Goal: Contribute content: Add original content to the website for others to see

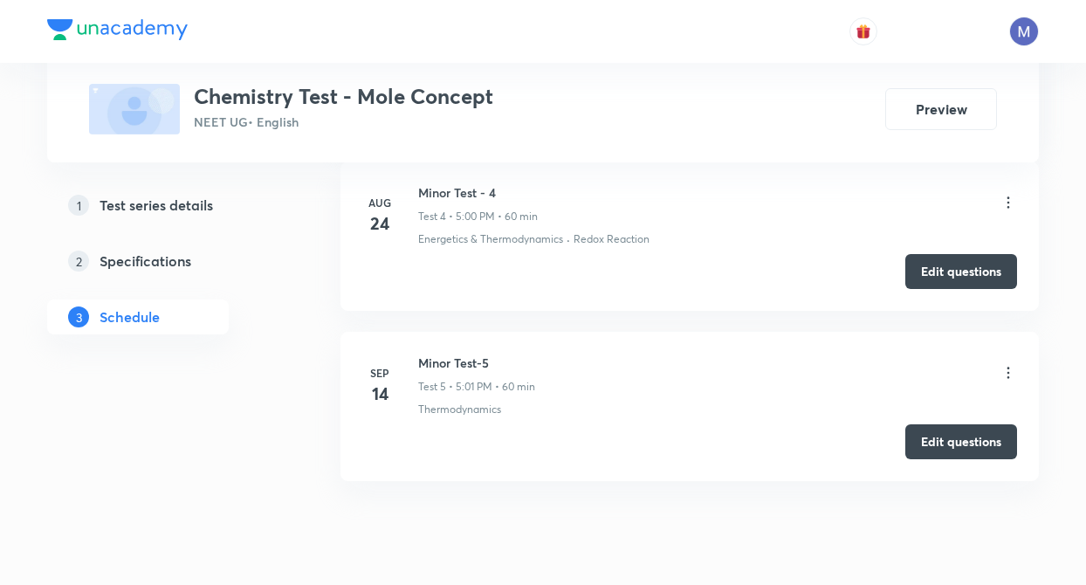
scroll to position [1395, 0]
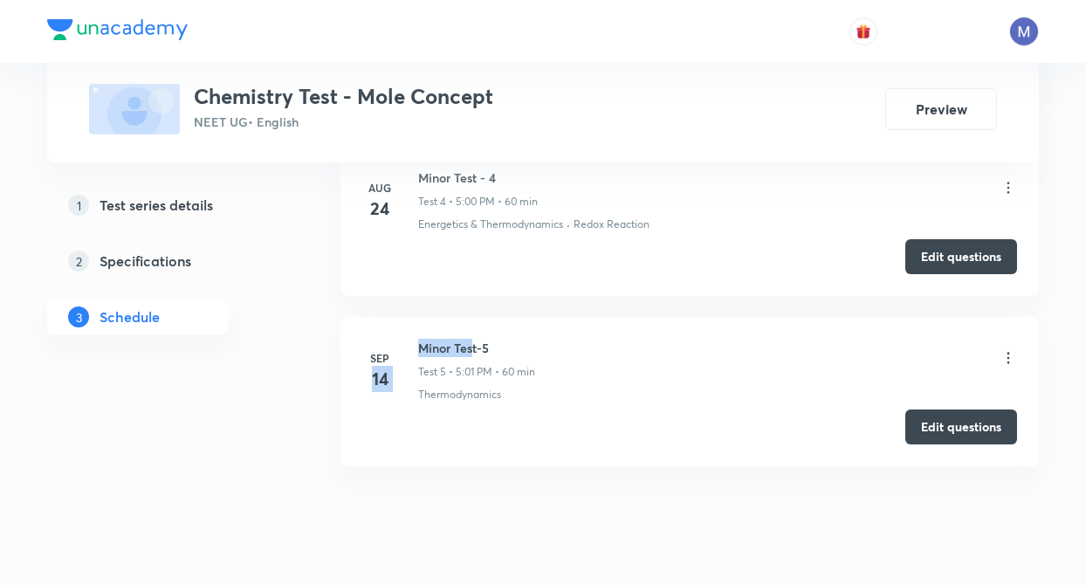
drag, startPoint x: 416, startPoint y: 349, endPoint x: 473, endPoint y: 339, distance: 57.7
click at [473, 339] on div "[DATE] Minor Test-5 Test 5 • 5:01 PM • 60 min Thermodynamics" at bounding box center [689, 371] width 655 height 64
click at [463, 404] on li "[DATE] Minor Test-5 Test 5 • 5:01 PM • 60 min Thermodynamics Edit questions" at bounding box center [689, 391] width 698 height 149
drag, startPoint x: 419, startPoint y: 346, endPoint x: 491, endPoint y: 349, distance: 71.7
click at [491, 349] on h6 "Minor Test-5" at bounding box center [476, 348] width 117 height 18
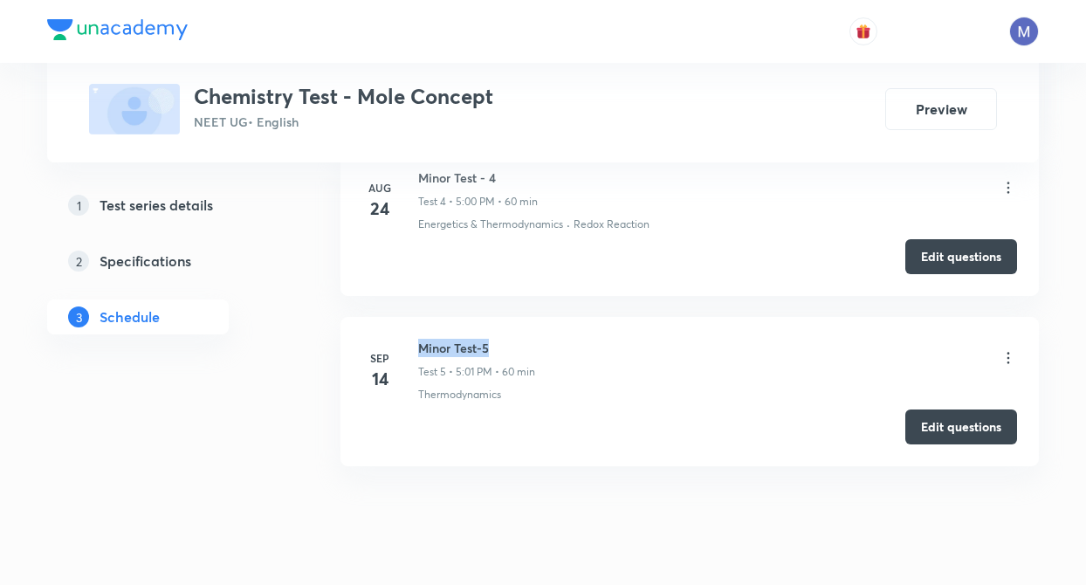
copy h6 "Minor Test-5"
click at [374, 482] on div "[DATE] Minor Test - 1 Test 1 • 2:00 PM • 60 min Some basic Concepts of Chemistr…" at bounding box center [689, 58] width 698 height 858
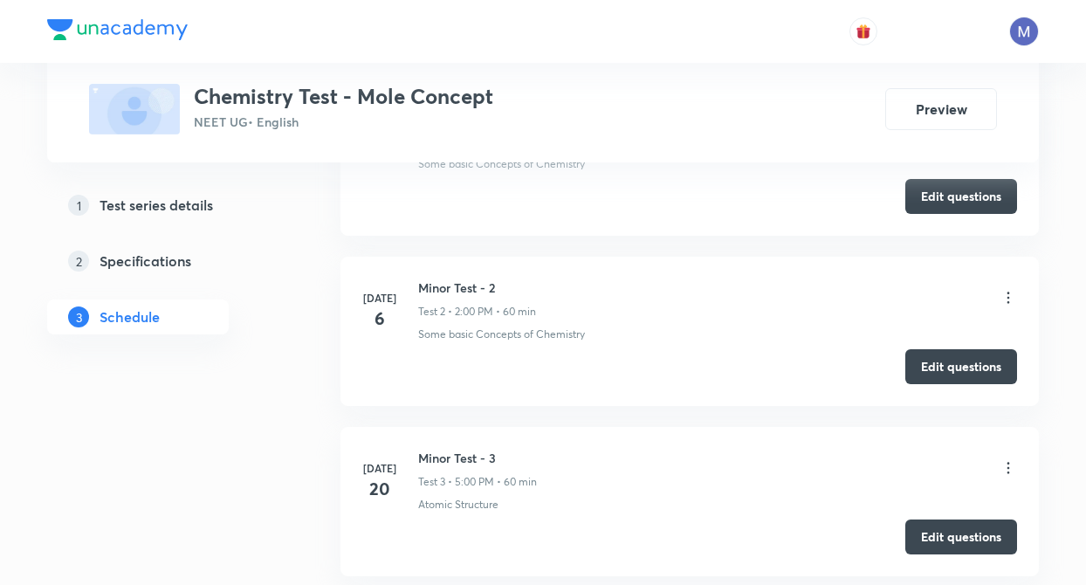
scroll to position [981, 0]
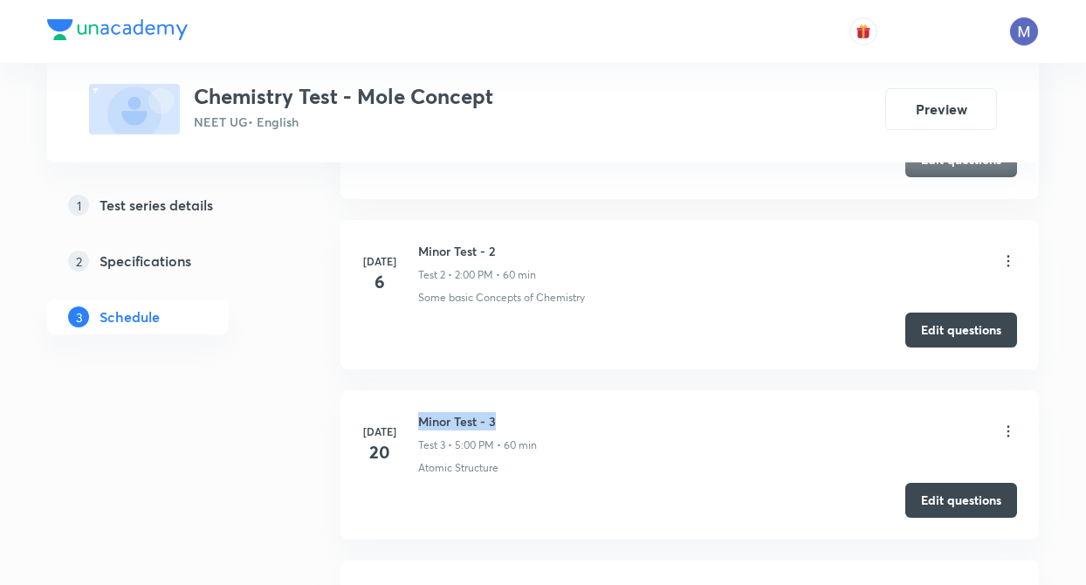
drag, startPoint x: 420, startPoint y: 420, endPoint x: 495, endPoint y: 422, distance: 75.1
click at [495, 422] on h6 "Minor Test - 3" at bounding box center [477, 421] width 119 height 18
copy h6 "Minor Test - 3"
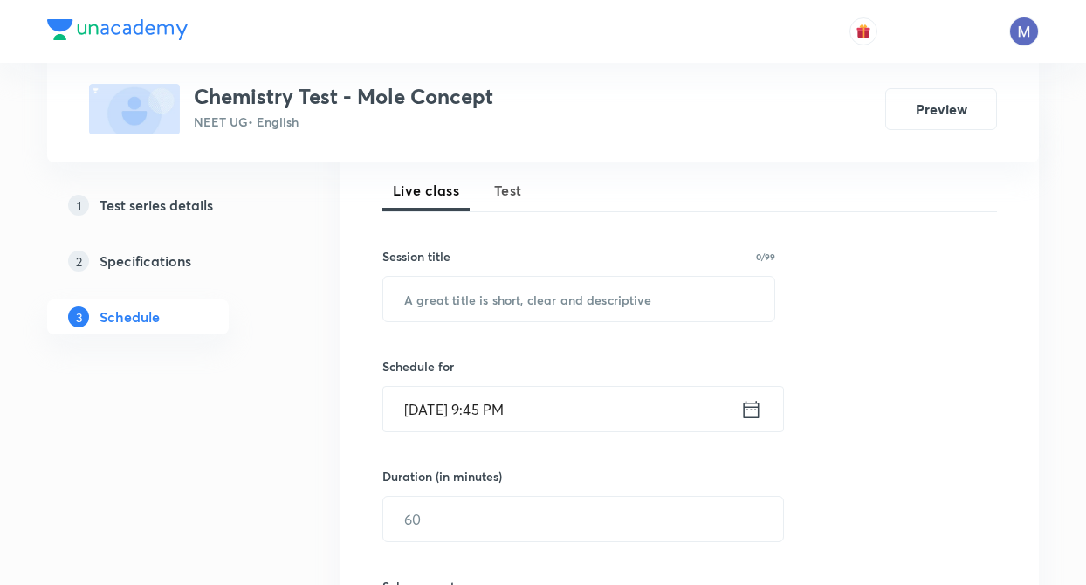
scroll to position [232, 0]
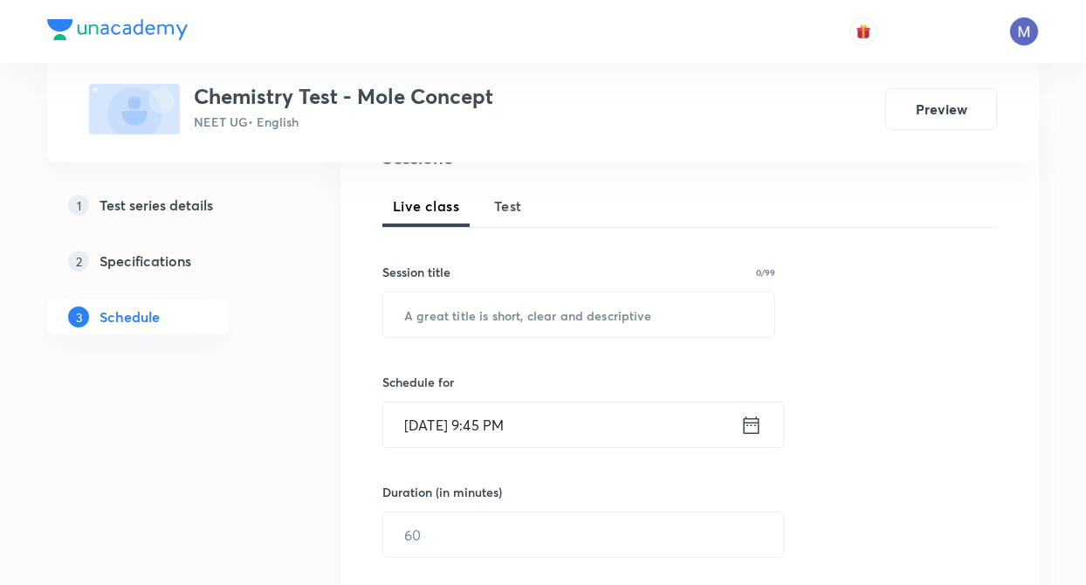
click at [517, 214] on span "Test" at bounding box center [508, 206] width 28 height 21
click at [507, 323] on input "text" at bounding box center [578, 314] width 391 height 45
paste input "Minor Test - 3"
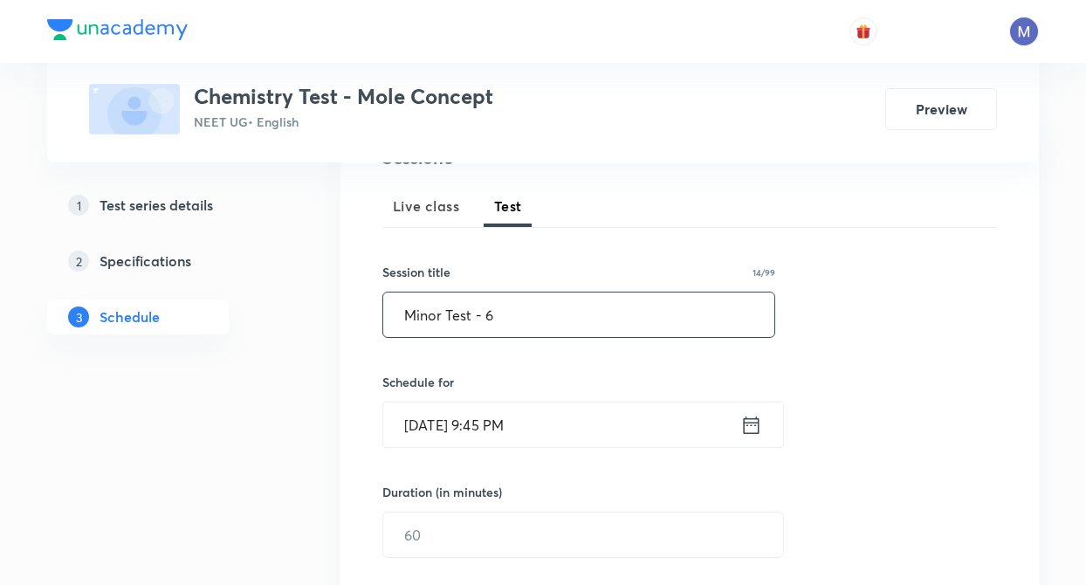
type input "Minor Test - 6"
click at [753, 419] on icon at bounding box center [752, 423] width 16 height 17
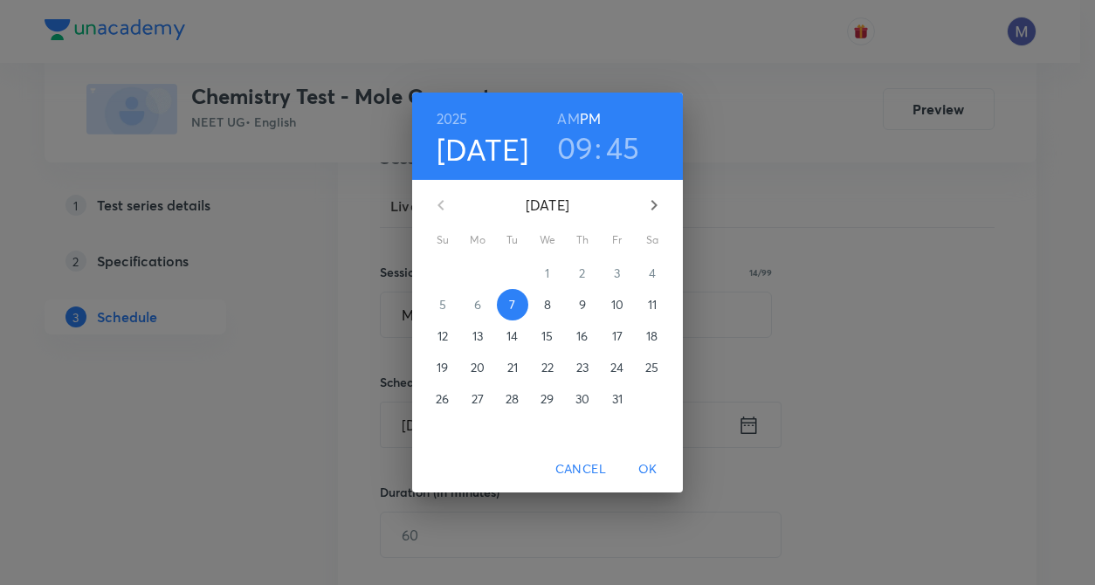
click at [443, 334] on p "12" at bounding box center [442, 335] width 10 height 17
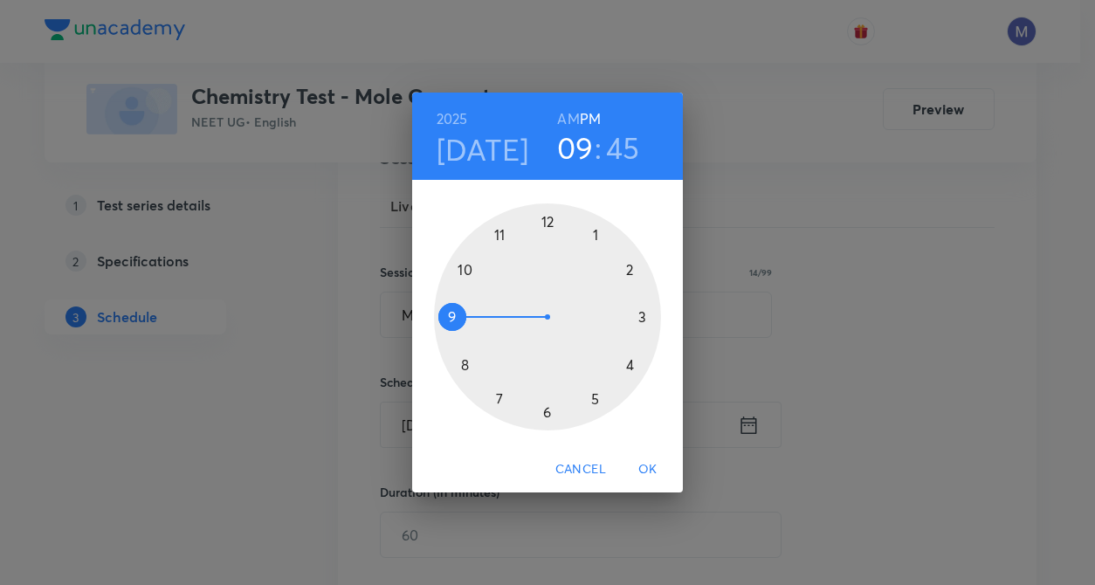
click at [594, 399] on div at bounding box center [547, 316] width 227 height 227
click at [547, 223] on div at bounding box center [547, 316] width 227 height 227
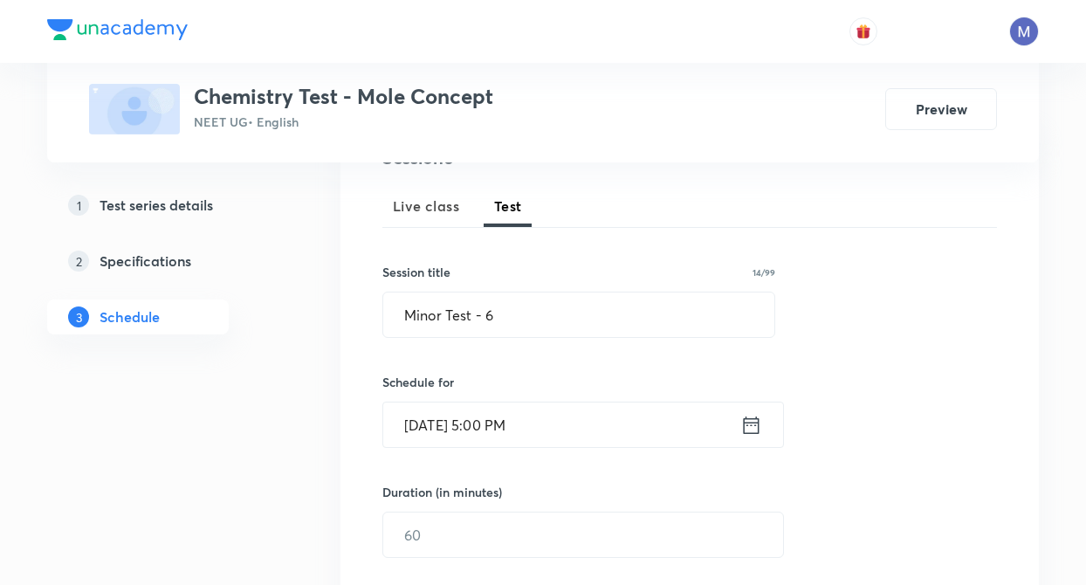
click at [758, 424] on icon at bounding box center [751, 425] width 22 height 24
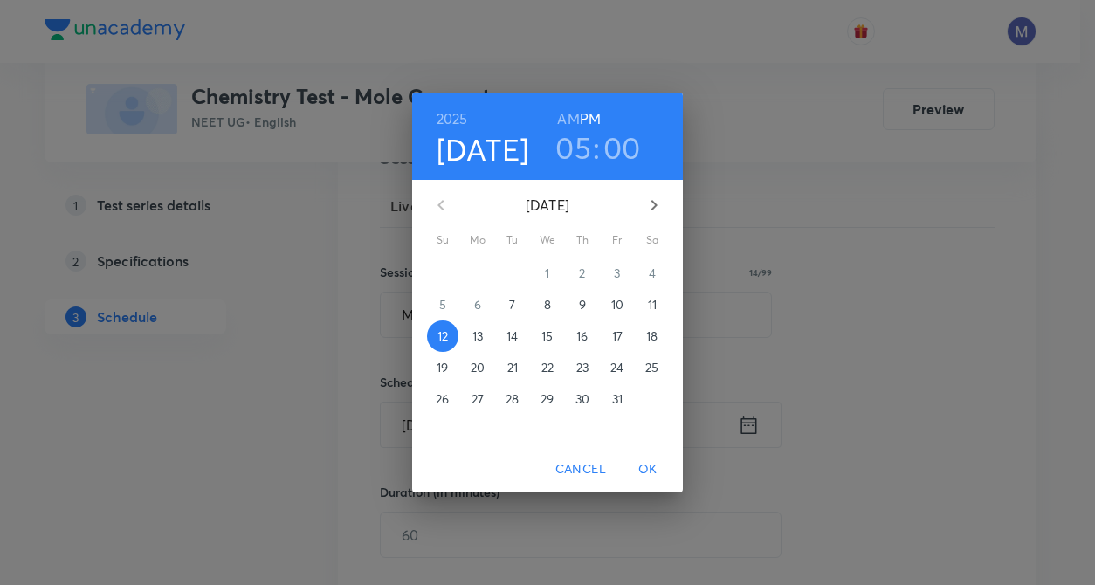
click at [646, 470] on span "OK" at bounding box center [648, 469] width 42 height 22
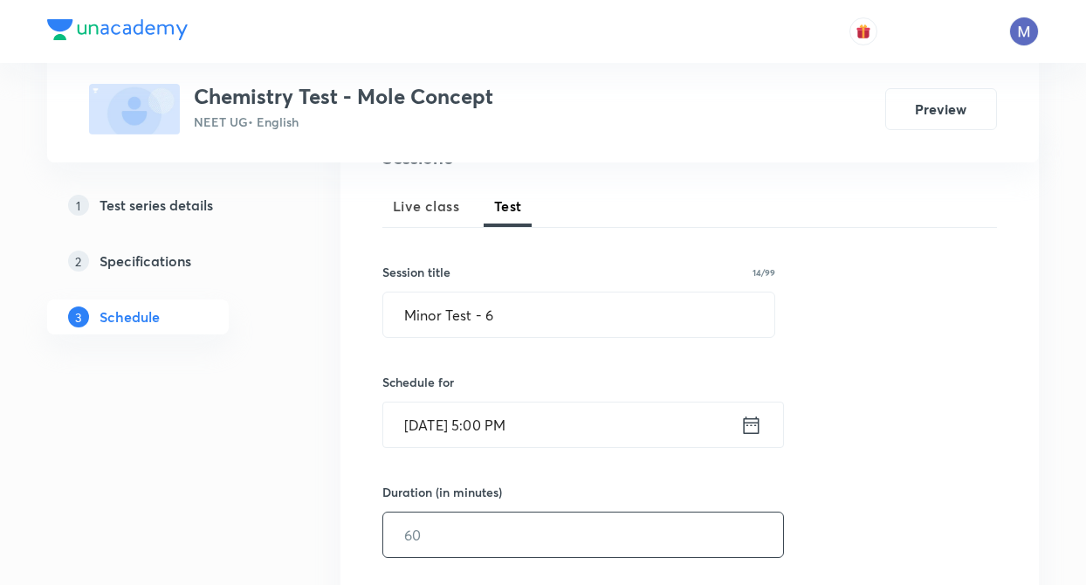
click at [463, 543] on input "text" at bounding box center [583, 534] width 400 height 45
type input "60"
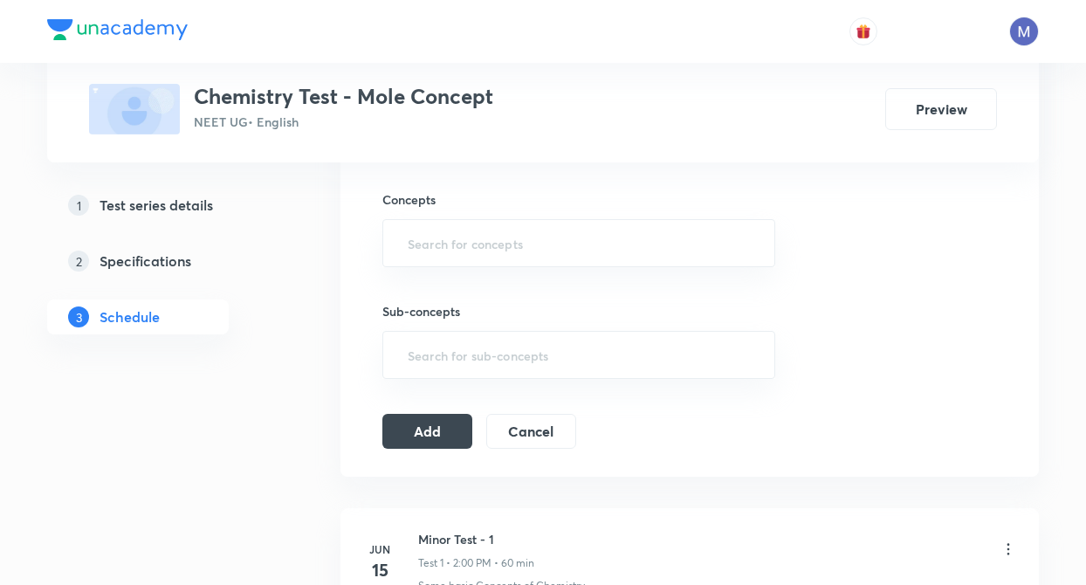
scroll to position [686, 0]
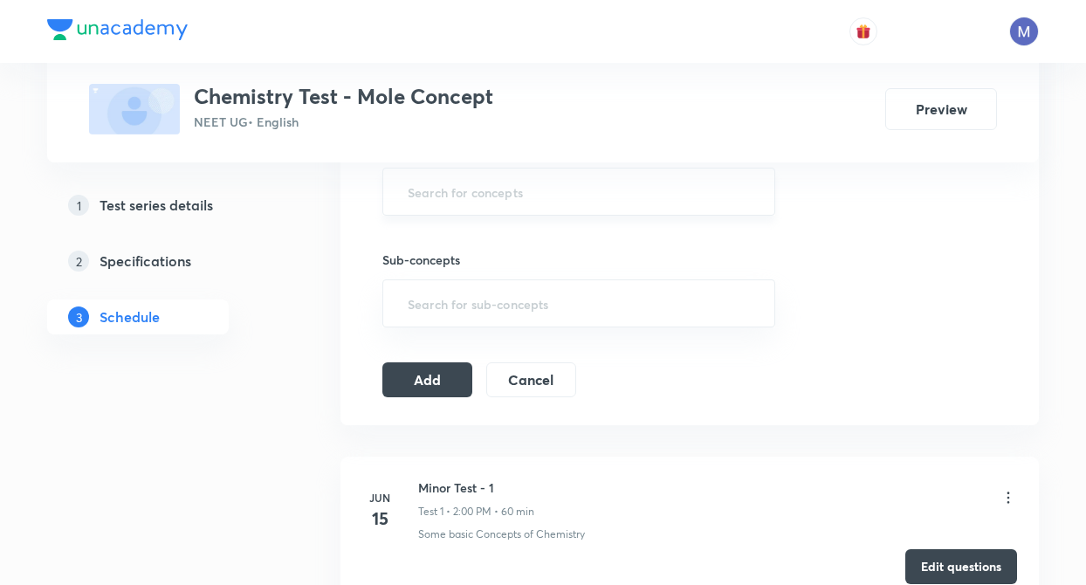
click at [461, 210] on div "​" at bounding box center [578, 192] width 393 height 48
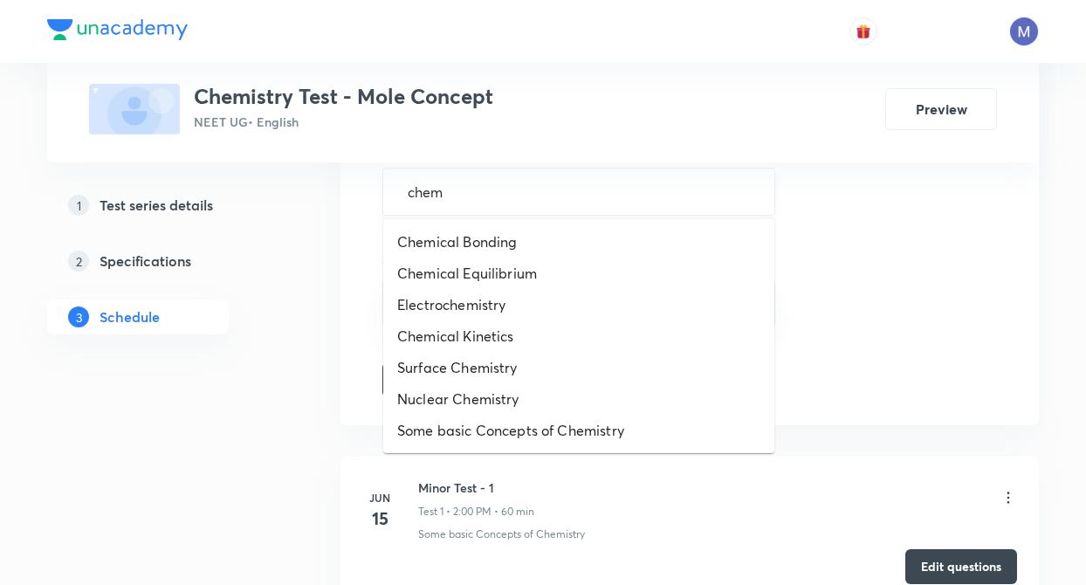
type input "chemi"
click at [479, 247] on li "Chemical Bonding" at bounding box center [578, 241] width 391 height 31
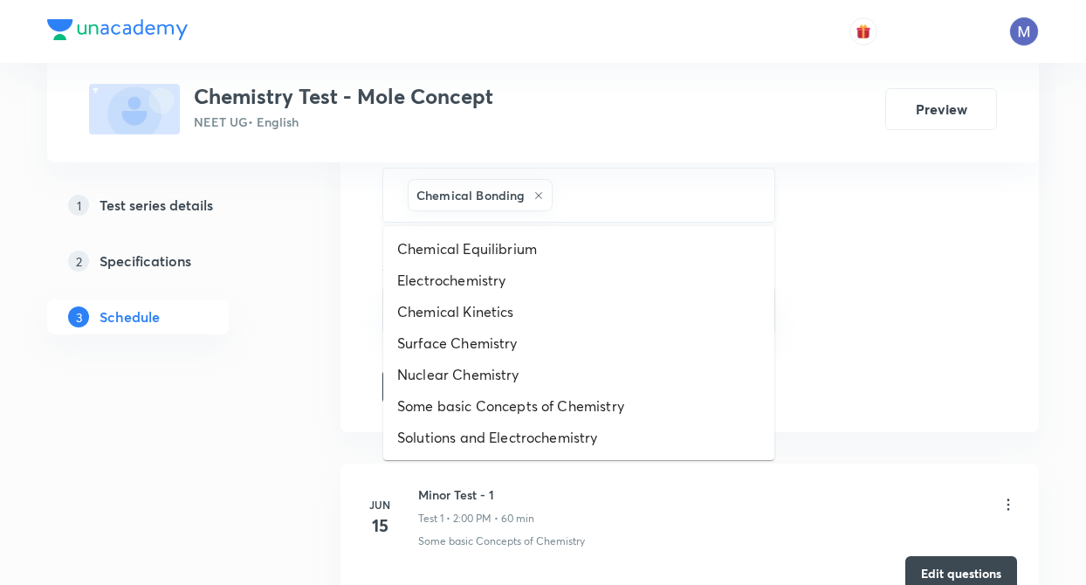
click at [622, 188] on input "text" at bounding box center [654, 195] width 196 height 32
click at [525, 313] on li "Chemical Kinetics" at bounding box center [578, 311] width 391 height 31
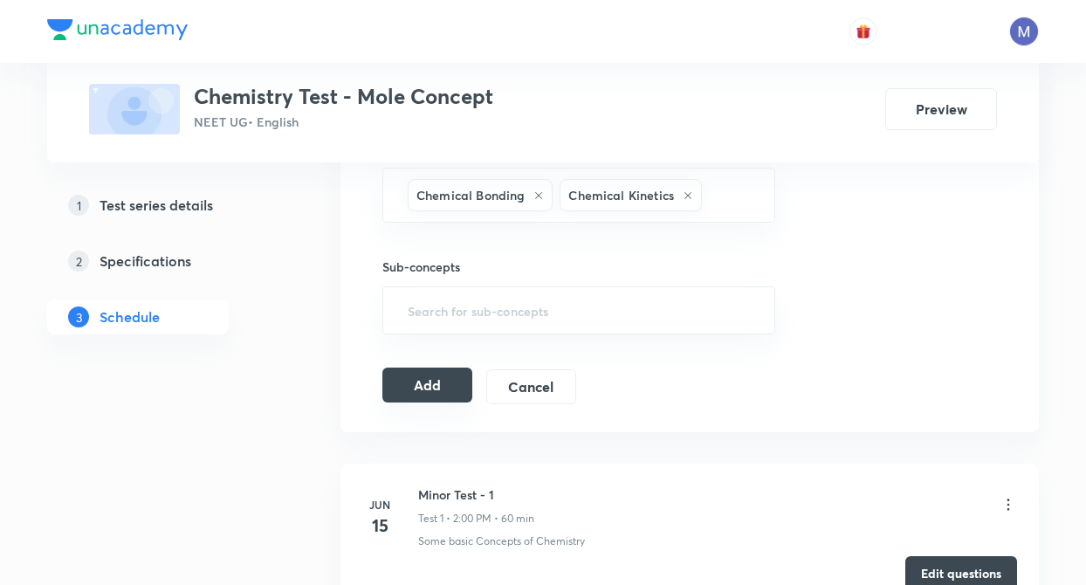
click at [409, 382] on button "Add" at bounding box center [427, 384] width 90 height 35
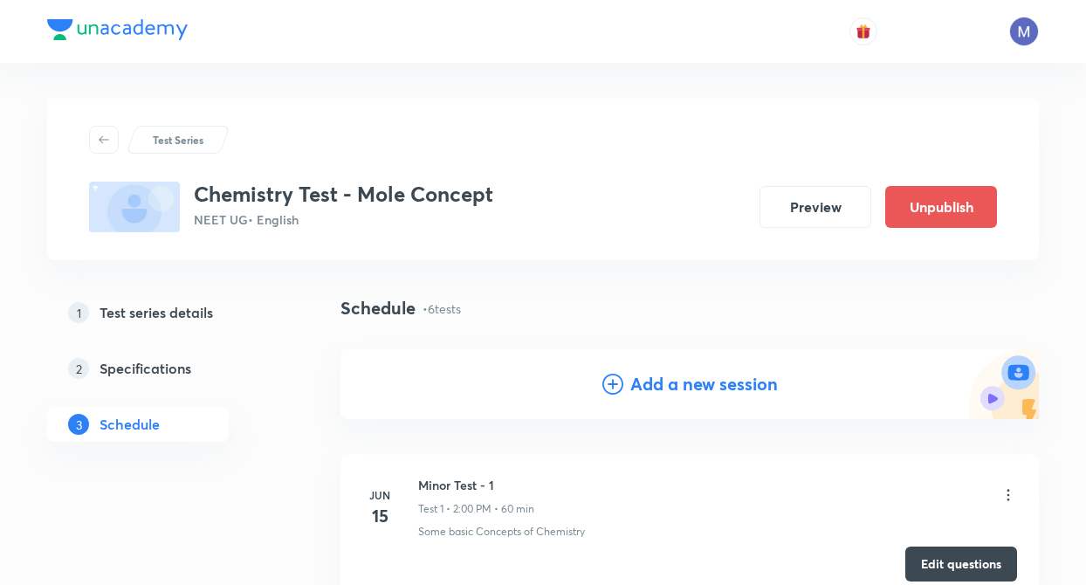
scroll to position [1042, 0]
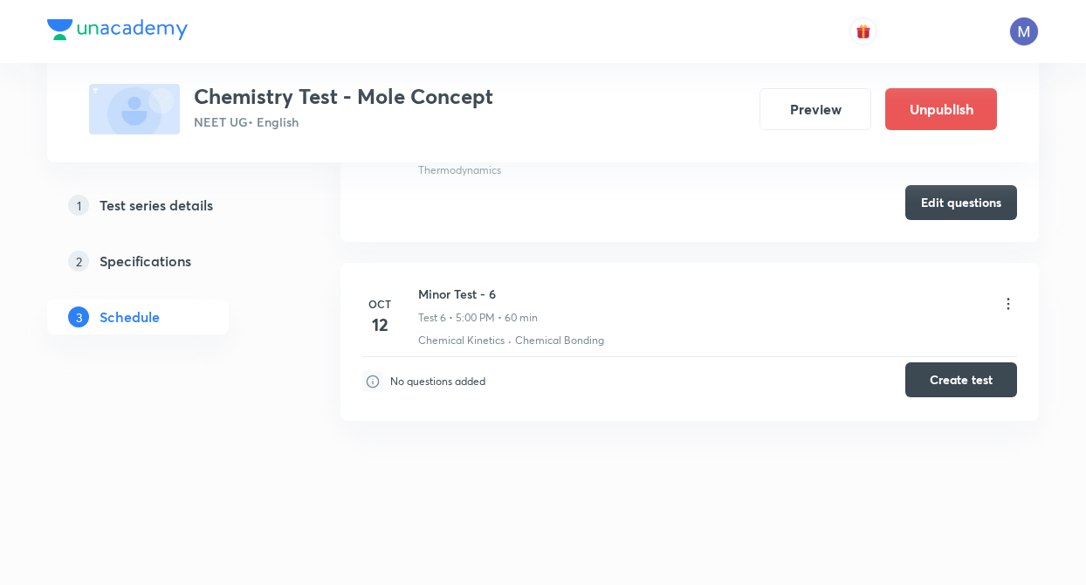
click at [972, 380] on button "Create test" at bounding box center [961, 379] width 112 height 35
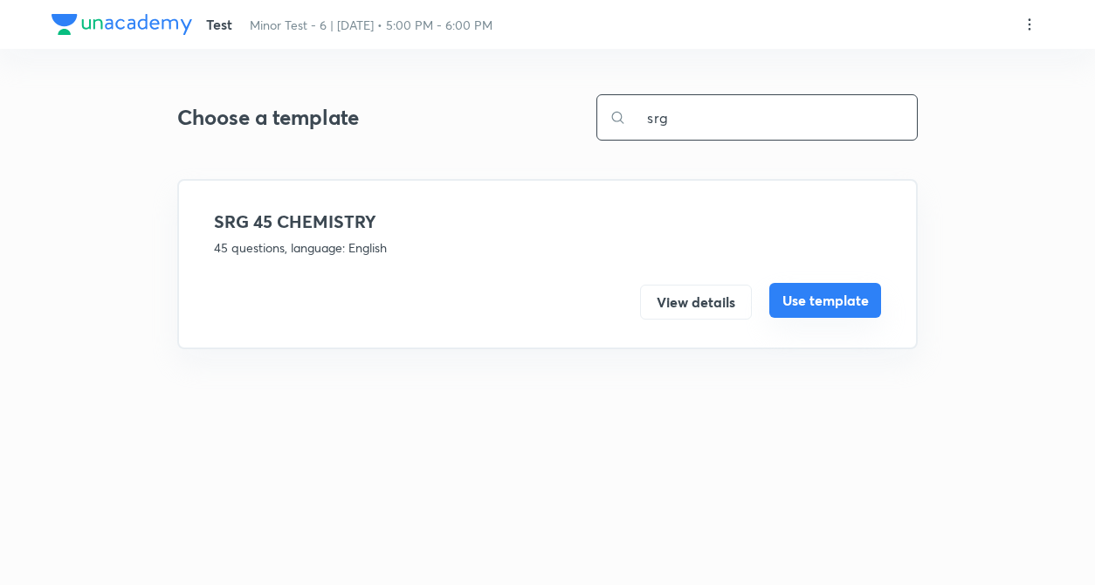
type input "srg"
click at [845, 296] on button "Use template" at bounding box center [825, 300] width 112 height 35
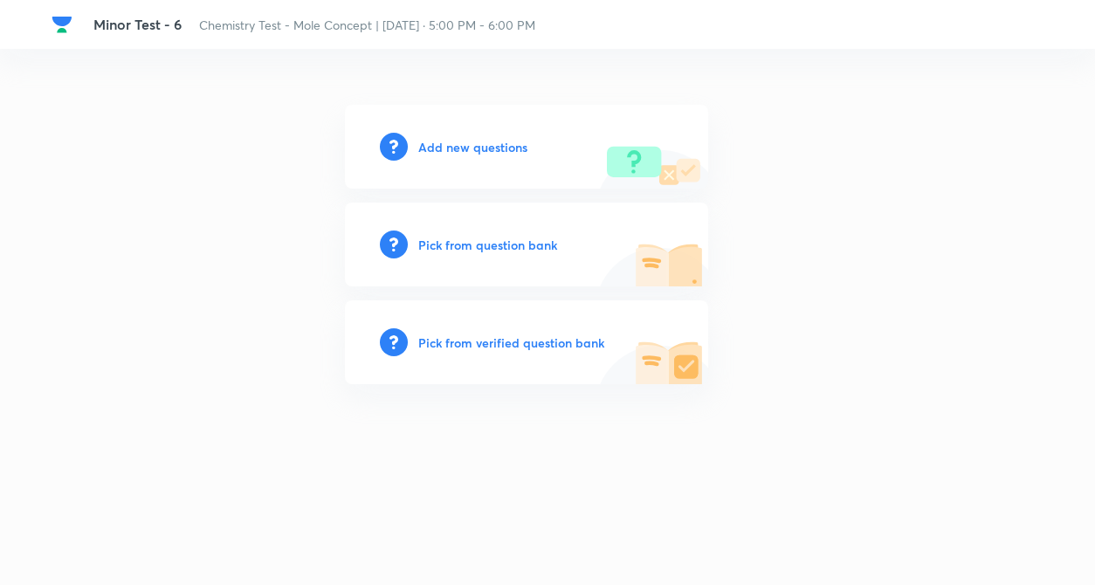
click at [520, 148] on h6 "Add new questions" at bounding box center [472, 147] width 109 height 18
